Goal: Find specific page/section: Find specific page/section

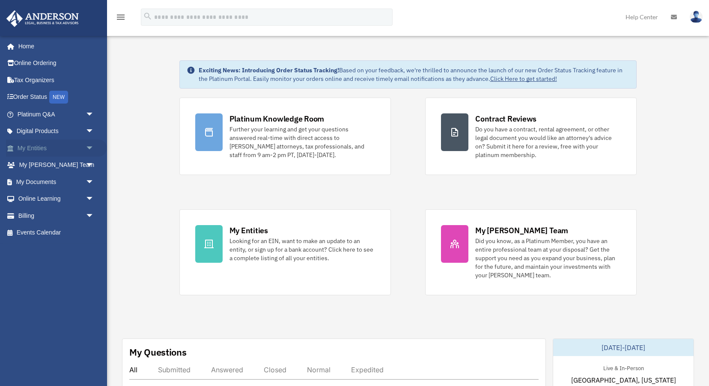
click at [88, 149] on span "arrow_drop_down" at bounding box center [94, 149] width 17 height 18
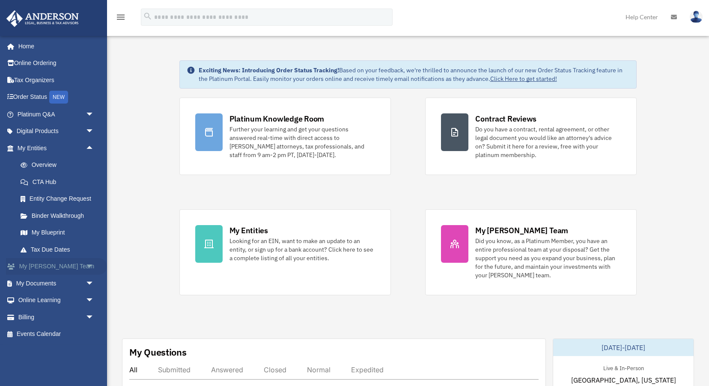
click at [90, 268] on span "arrow_drop_down" at bounding box center [94, 267] width 17 height 18
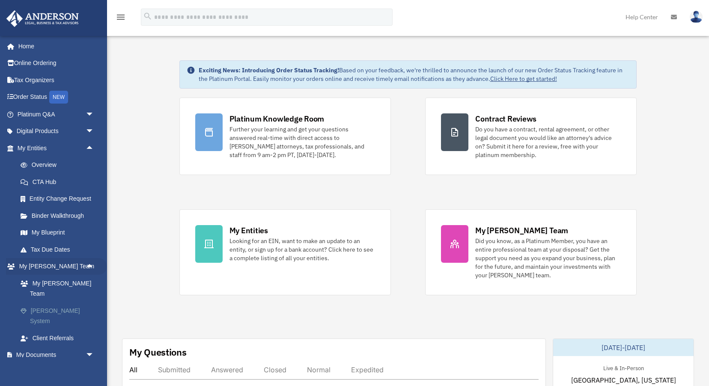
scroll to position [38, 0]
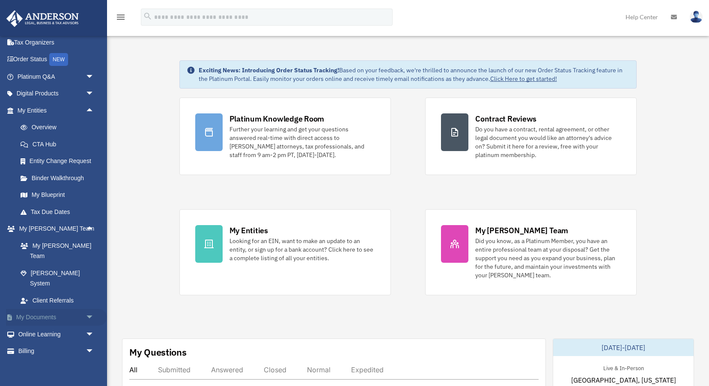
click at [88, 309] on span "arrow_drop_down" at bounding box center [94, 318] width 17 height 18
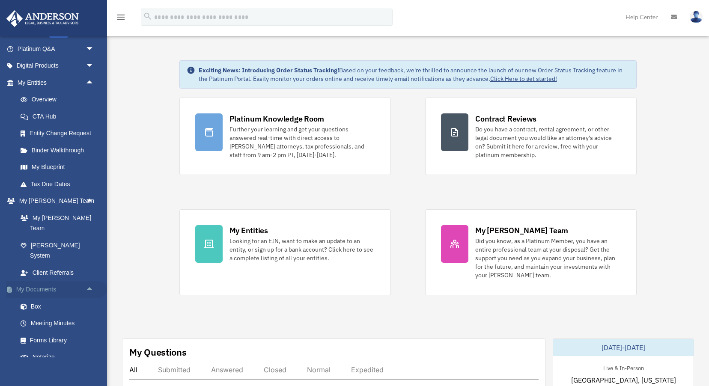
scroll to position [71, 0]
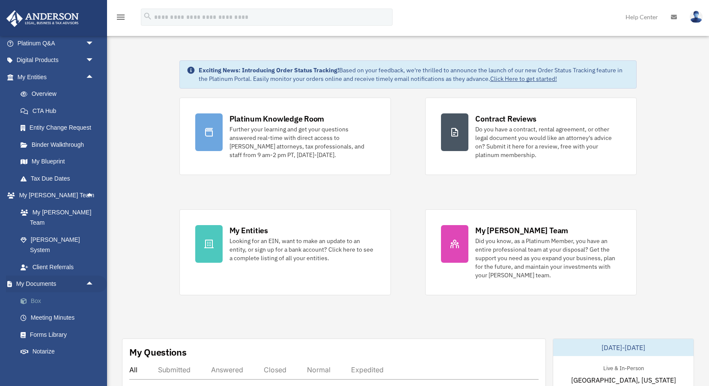
click at [39, 292] on link "Box" at bounding box center [59, 300] width 95 height 17
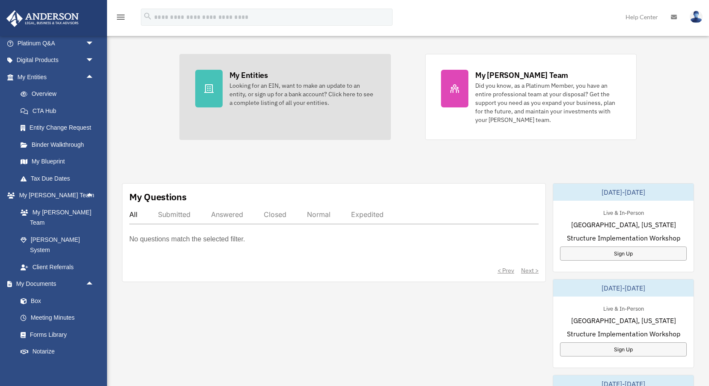
scroll to position [157, 0]
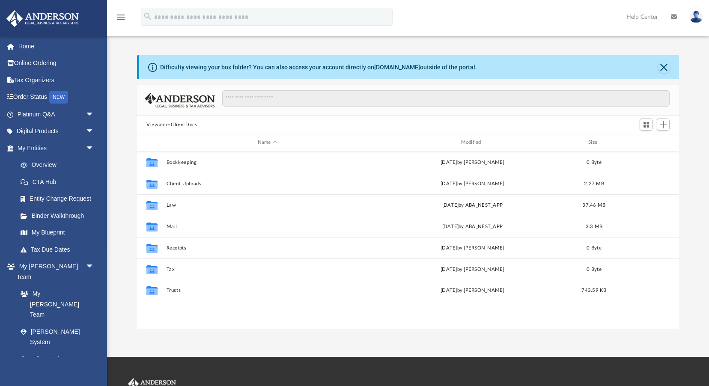
scroll to position [194, 542]
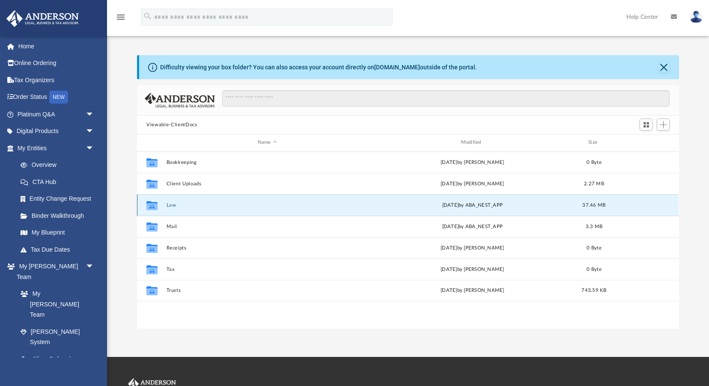
click at [172, 205] on button "Law" at bounding box center [268, 205] width 202 height 6
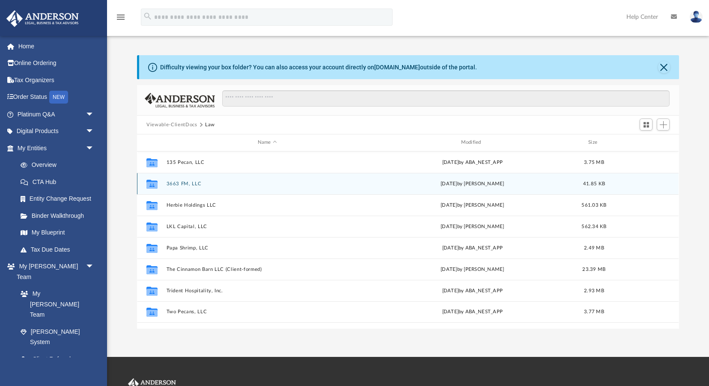
click at [187, 182] on button "3663 FM, LLC" at bounding box center [268, 184] width 202 height 6
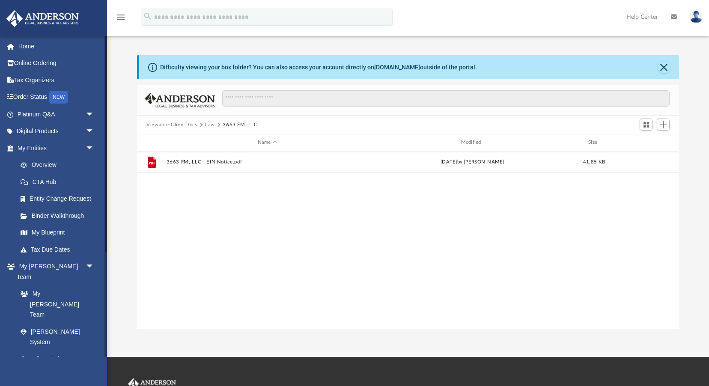
click at [42, 384] on link "Box" at bounding box center [59, 392] width 95 height 17
click at [36, 384] on link "Box" at bounding box center [59, 392] width 95 height 17
click at [205, 124] on button "Law" at bounding box center [210, 125] width 10 height 8
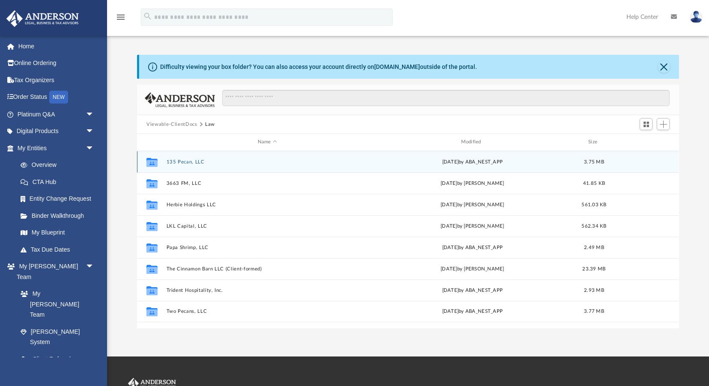
click at [181, 161] on button "135 Pecan, LLC" at bounding box center [268, 162] width 202 height 6
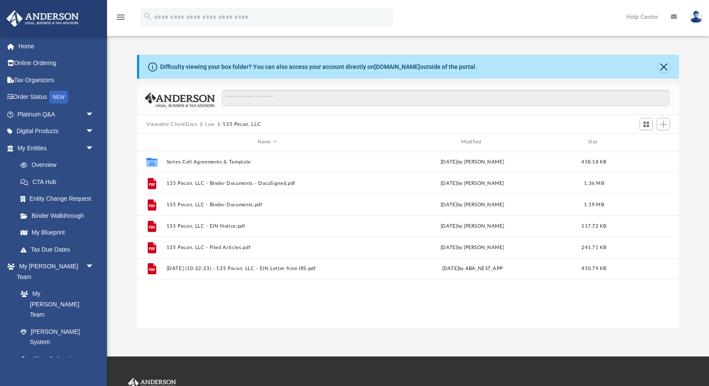
click at [206, 125] on button "Law" at bounding box center [210, 125] width 10 height 8
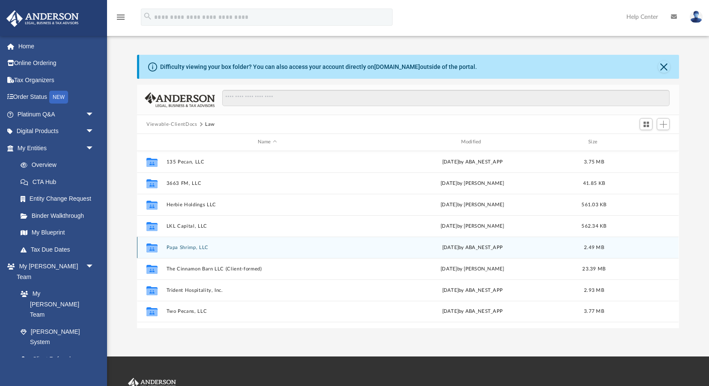
click at [189, 250] on div "Collaborated Folder Papa Shrimp, LLC yesterday by ABA_NEST_APP 2.49 MB" at bounding box center [408, 247] width 542 height 21
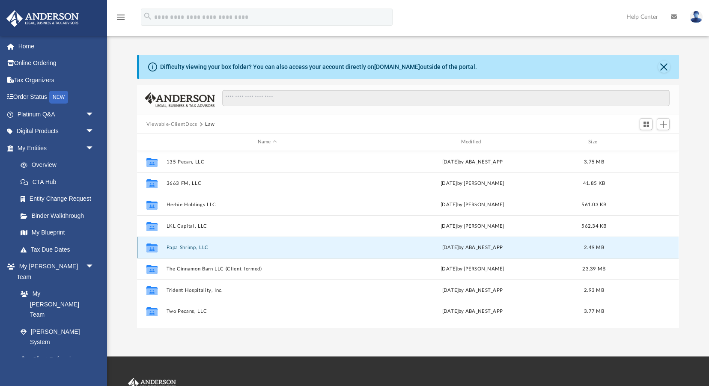
click at [188, 247] on button "Papa Shrimp, LLC" at bounding box center [268, 248] width 202 height 6
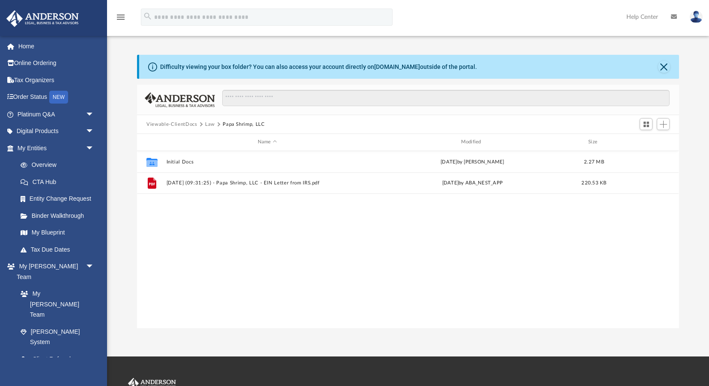
click at [207, 122] on button "Law" at bounding box center [210, 125] width 10 height 8
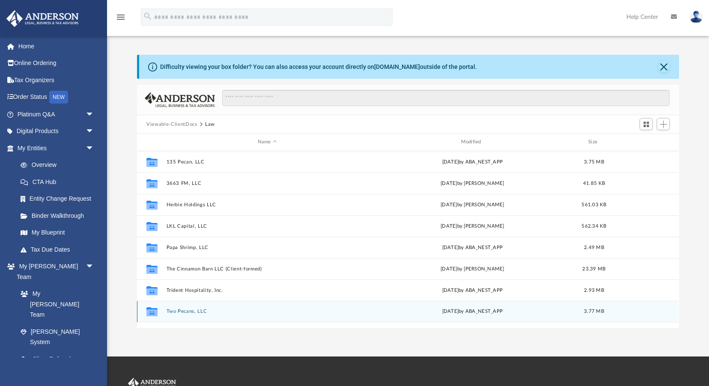
click at [183, 309] on button "Two Pecans, LLC" at bounding box center [268, 312] width 202 height 6
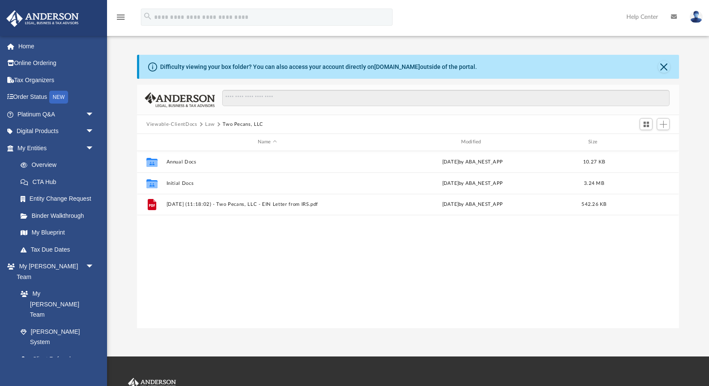
click at [210, 126] on button "Law" at bounding box center [210, 125] width 10 height 8
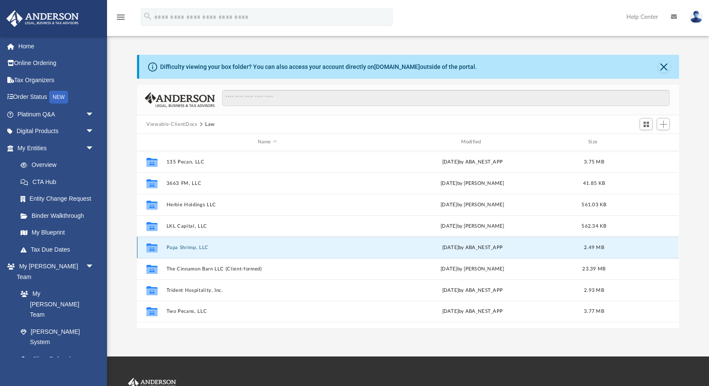
click at [184, 247] on button "Papa Shrimp, LLC" at bounding box center [268, 248] width 202 height 6
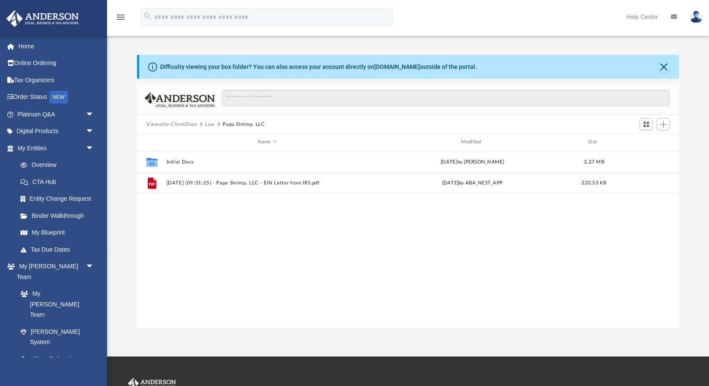
click at [207, 124] on button "Law" at bounding box center [210, 125] width 10 height 8
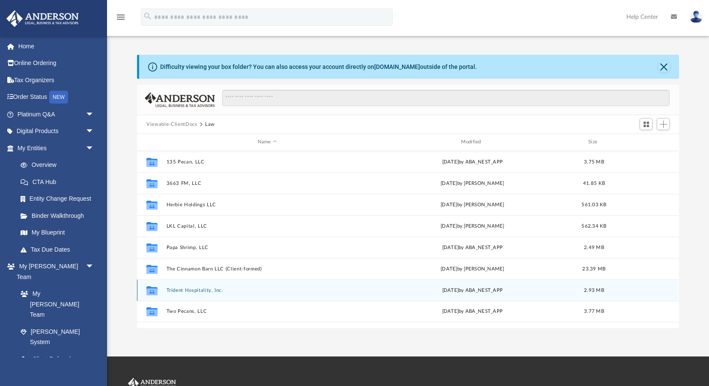
click at [191, 292] on div "Collaborated Folder Trident Hospitality, Inc. Tue Aug 12 2025 by ABA_NEST_APP 2…" at bounding box center [408, 290] width 542 height 21
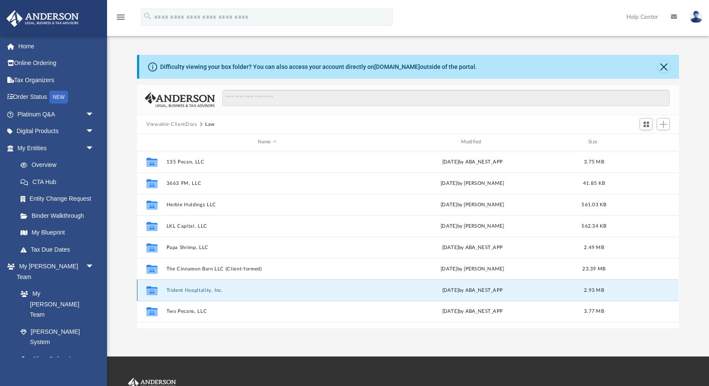
click at [197, 289] on button "Trident Hospitality, Inc." at bounding box center [268, 291] width 202 height 6
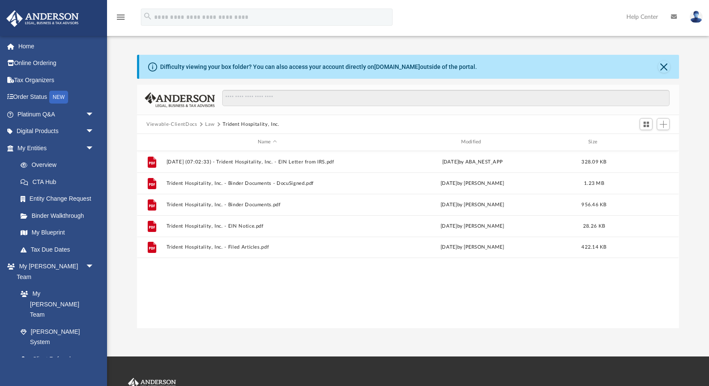
click at [207, 124] on button "Law" at bounding box center [210, 125] width 10 height 8
